Goal: Use online tool/utility

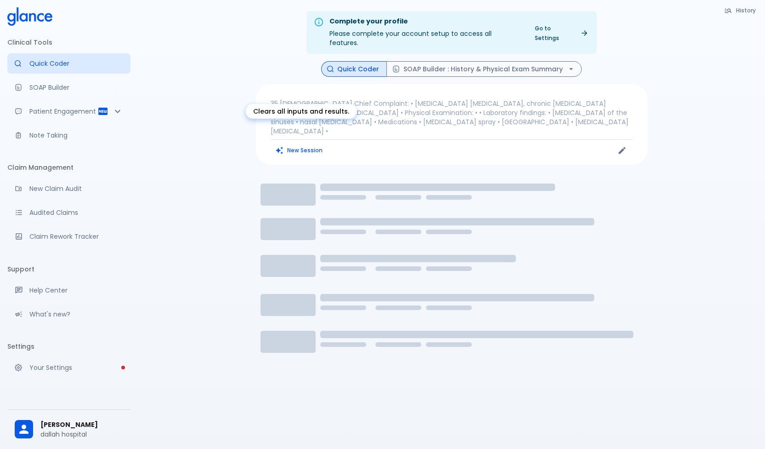
click at [295, 143] on button "New Session" at bounding box center [299, 149] width 57 height 13
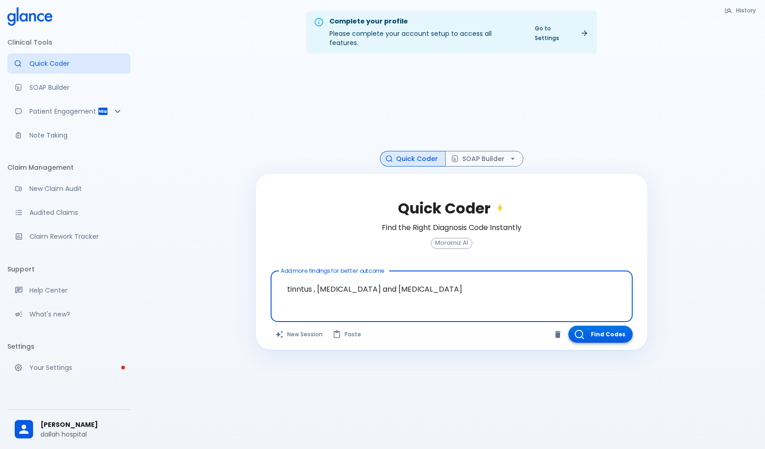
type textarea "tinntus , [MEDICAL_DATA] and [MEDICAL_DATA]"
click at [593, 325] on button "Find Codes" at bounding box center [601, 333] width 64 height 17
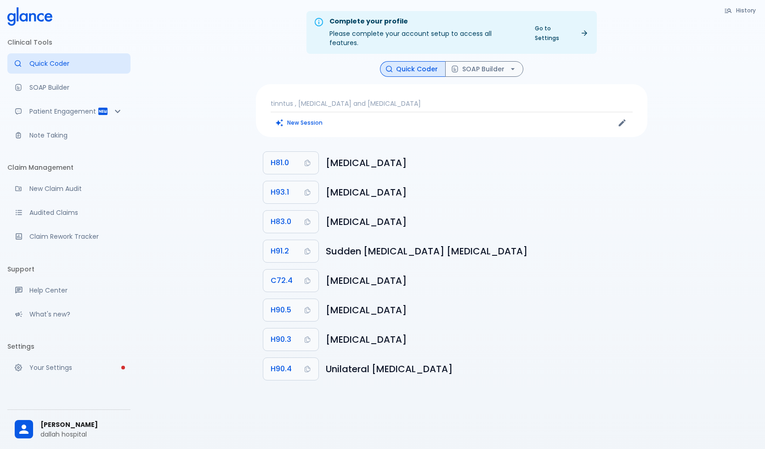
click at [405, 129] on div "History Quick Coder SOAP Builder tinntus , [MEDICAL_DATA] and [MEDICAL_DATA] Ne…" at bounding box center [452, 224] width 414 height 326
click at [357, 116] on div "New Session" at bounding box center [361, 123] width 181 height 14
click at [318, 116] on button "New Session" at bounding box center [299, 122] width 57 height 13
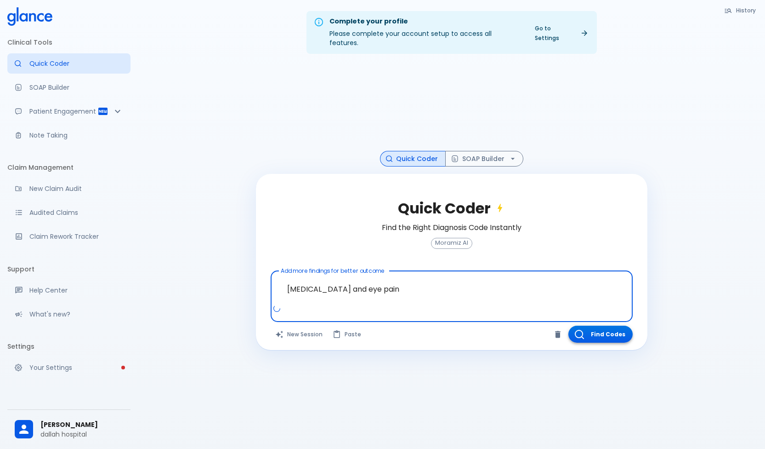
type textarea "xerostomia and eye pain"
click at [609, 328] on button "Find Codes" at bounding box center [601, 333] width 64 height 17
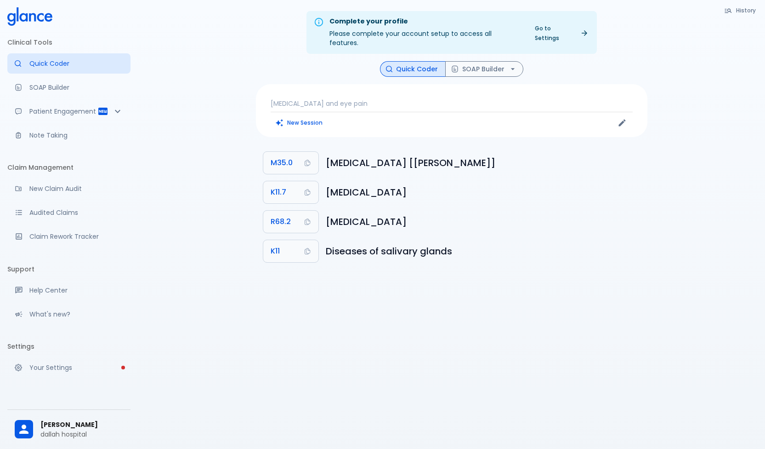
click at [361, 116] on div "New Session" at bounding box center [361, 123] width 181 height 14
click at [318, 116] on button "New Session" at bounding box center [299, 122] width 57 height 13
